Goal: Find contact information

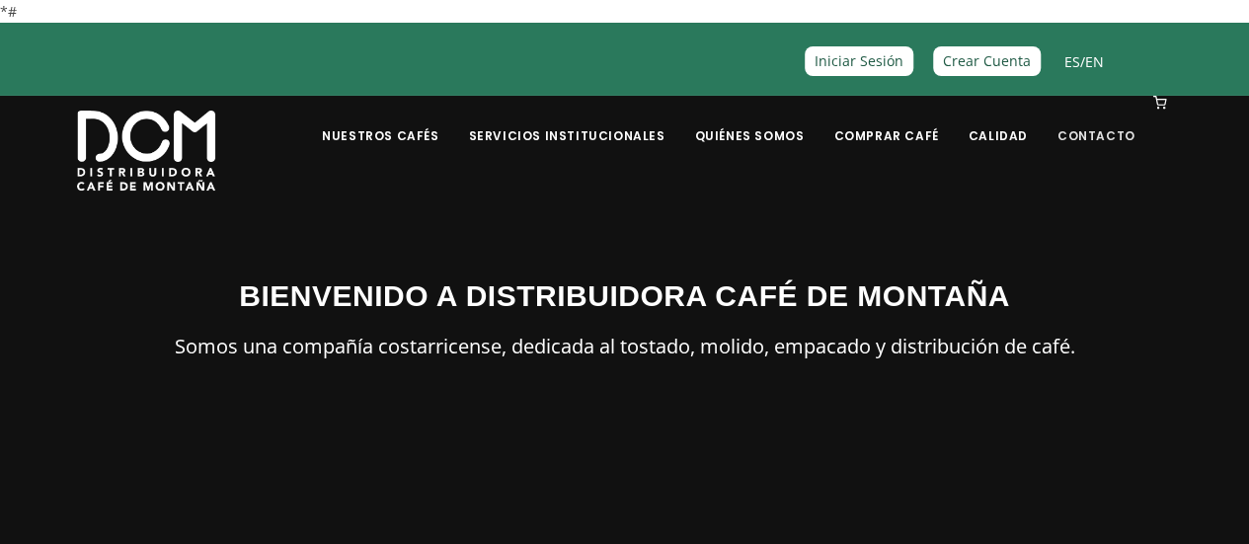
click at [1096, 129] on link "Contacto" at bounding box center [1096, 121] width 102 height 46
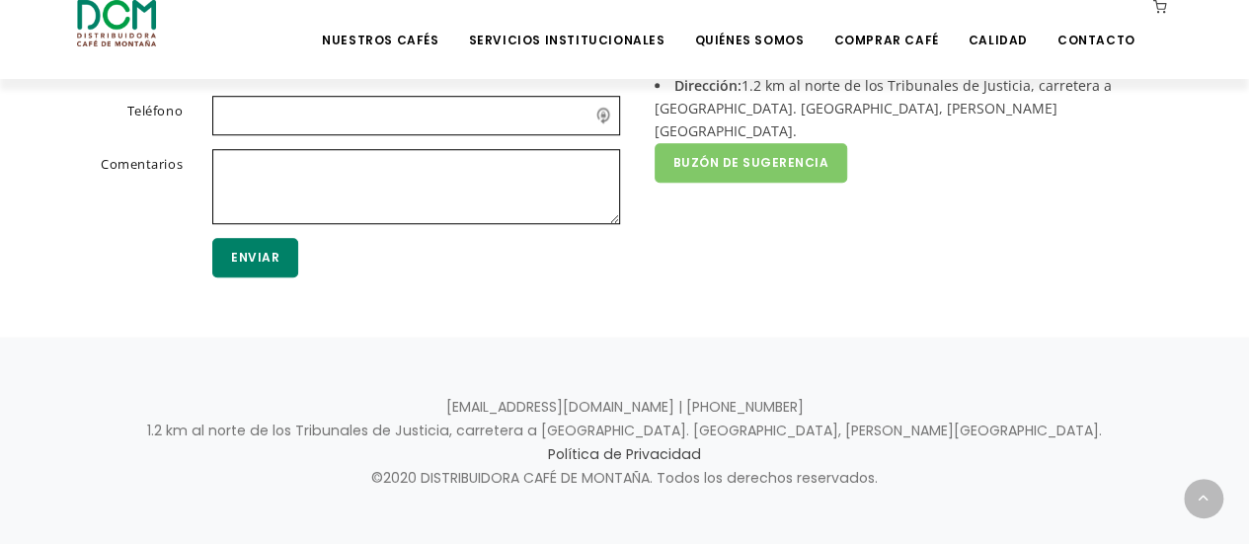
scroll to position [733, 0]
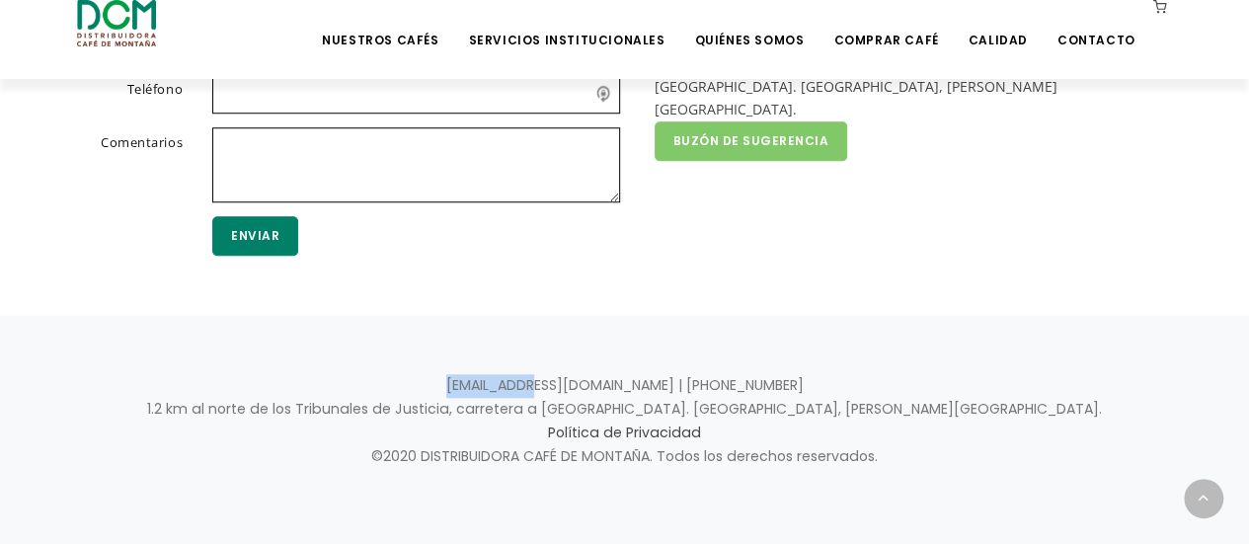
drag, startPoint x: 605, startPoint y: 386, endPoint x: 505, endPoint y: 380, distance: 99.9
click at [505, 380] on p "[EMAIL_ADDRESS][DOMAIN_NAME] | [PHONE_NUMBER] 1.2 km al norte de los Tribunales…" at bounding box center [625, 421] width 1096 height 95
copy p "[EMAIL_ADDRESS][DOMAIN_NAME]"
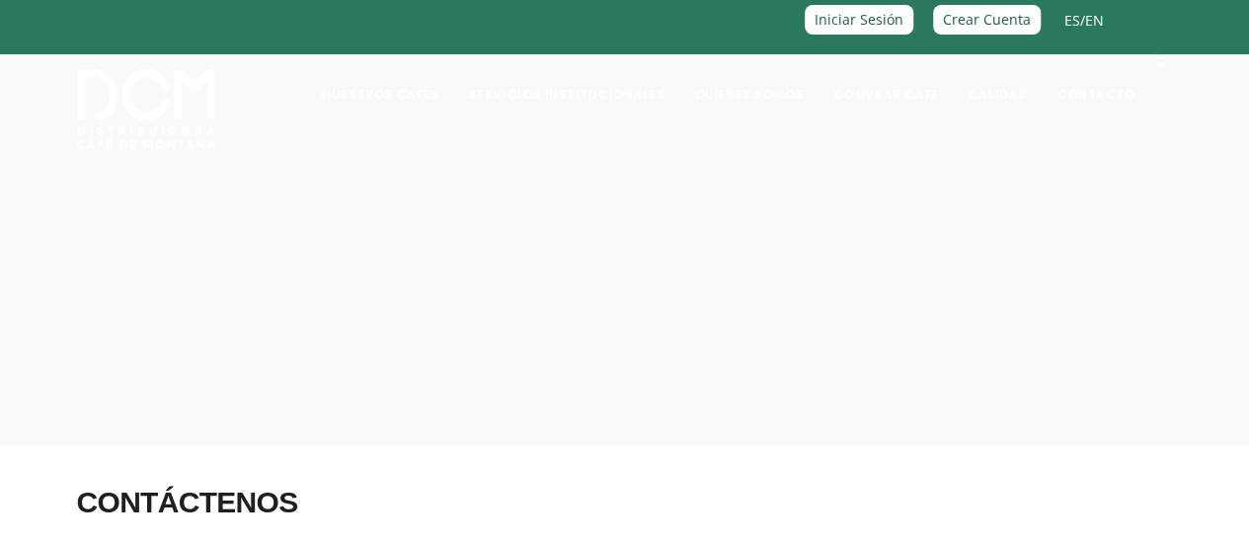
scroll to position [0, 0]
